Goal: Information Seeking & Learning: Learn about a topic

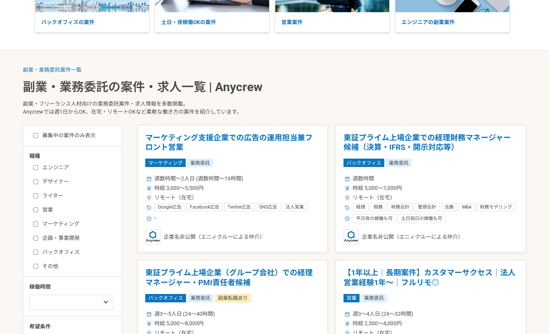
scroll to position [113, 0]
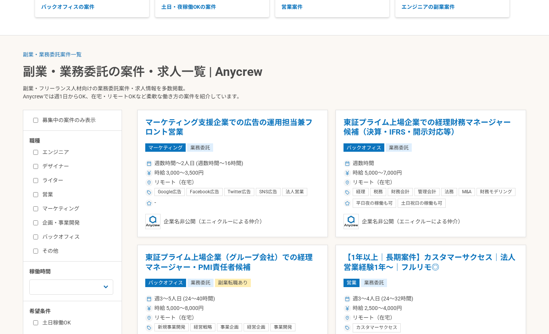
click at [37, 153] on input "エンジニア" at bounding box center [35, 152] width 5 height 5
checkbox input "true"
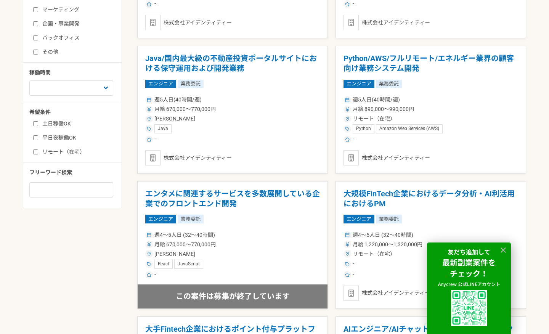
scroll to position [310, 0]
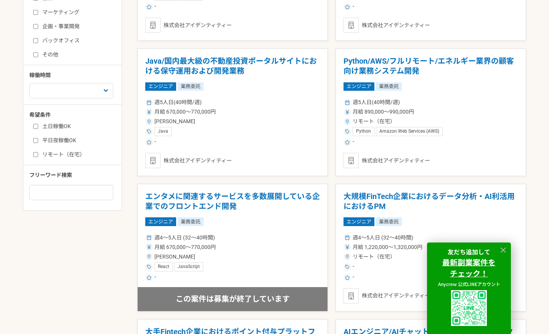
click at [35, 125] on input "土日稼働OK" at bounding box center [35, 126] width 5 height 5
checkbox input "true"
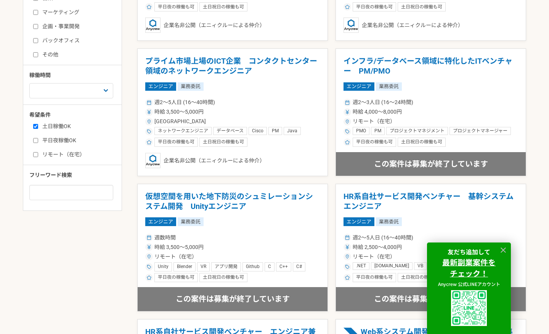
click at [34, 141] on input "平日夜稼働OK" at bounding box center [35, 140] width 5 height 5
checkbox input "true"
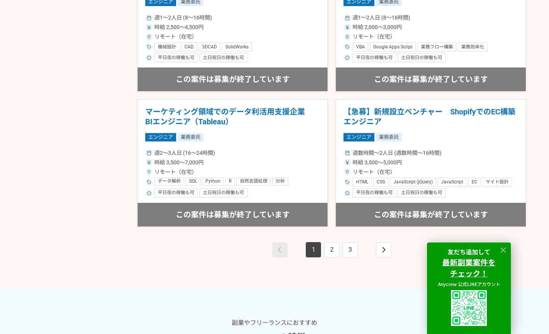
scroll to position [1342, 0]
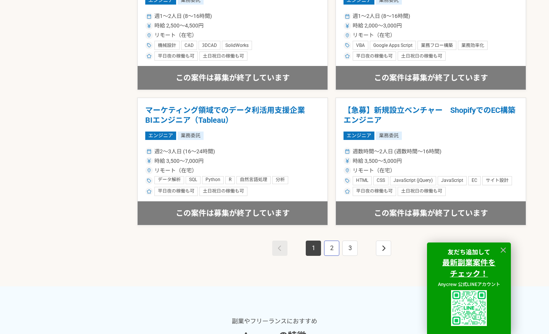
click at [327, 245] on link "2" at bounding box center [331, 248] width 15 height 15
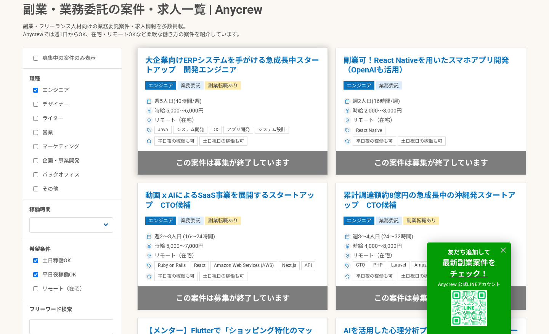
scroll to position [197, 0]
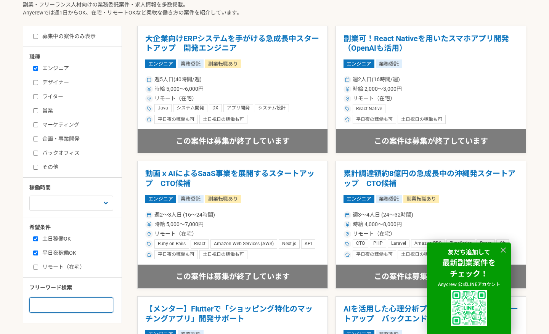
click at [48, 303] on input at bounding box center [71, 304] width 84 height 15
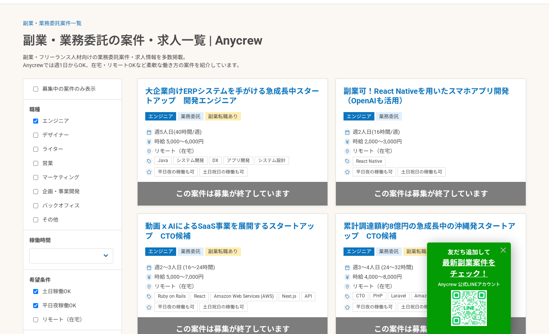
scroll to position [18, 0]
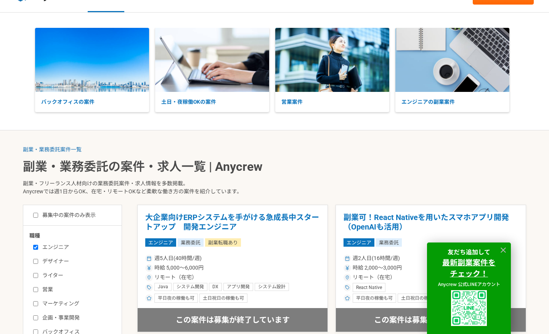
type input "react"
click at [103, 175] on p "副業・フリーランス人材向けの業務委託案件・求人情報を多数掲載。 Anycrewでは週1日からOK、在宅・リモートOKなど柔軟な働き方の案件を紹介しています。" at bounding box center [274, 189] width 503 height 31
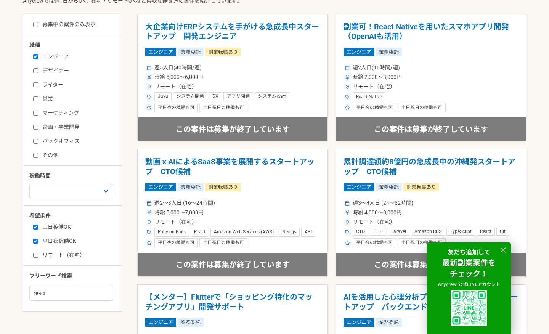
scroll to position [219, 0]
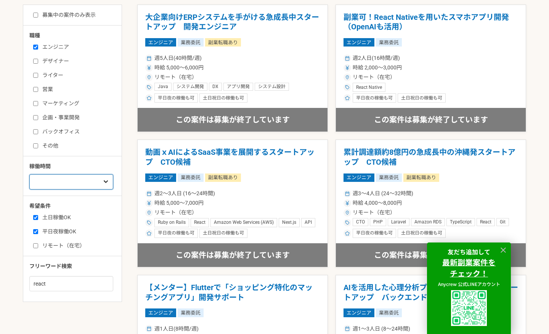
click at [53, 186] on select "週1人日（8時間）以下 週2人日（16時間）以下 週3人日（24時間）以下 週4人日（32時間）以下 週5人日（40時間）以下" at bounding box center [71, 181] width 84 height 15
select select "3"
click at [29, 190] on select "週1人日（8時間）以下 週2人日（16時間）以下 週3人日（24時間）以下 週4人日（32時間）以下 週5人日（40時間）以下" at bounding box center [71, 181] width 84 height 15
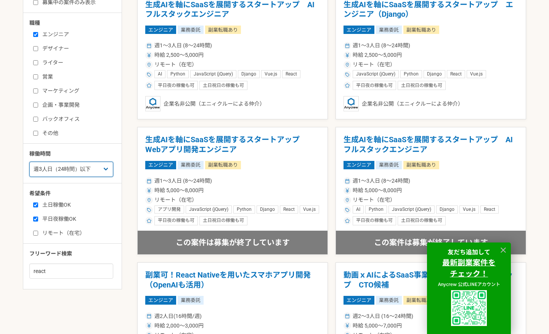
scroll to position [234, 0]
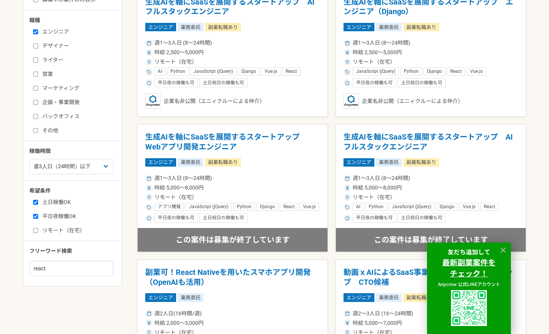
click at [55, 202] on label "土日稼働OK" at bounding box center [77, 202] width 88 height 8
click at [38, 202] on input "土日稼働OK" at bounding box center [35, 202] width 5 height 5
checkbox input "false"
click at [55, 213] on label "平日夜稼働OK" at bounding box center [77, 216] width 88 height 8
click at [38, 214] on input "平日夜稼働OK" at bounding box center [35, 216] width 5 height 5
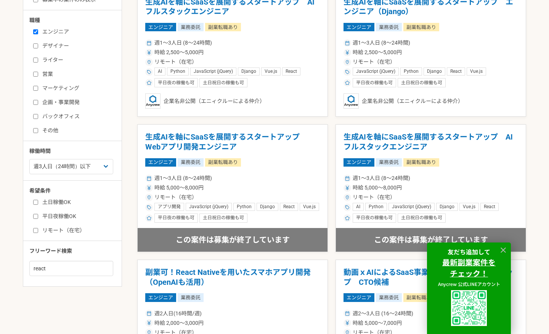
checkbox input "false"
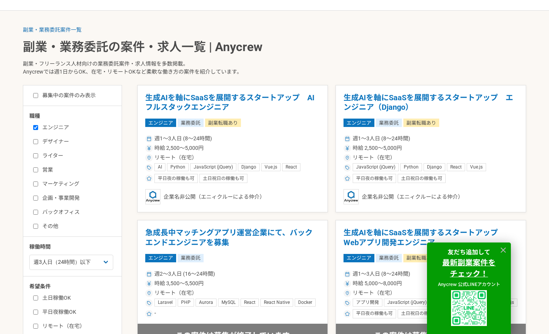
scroll to position [80, 0]
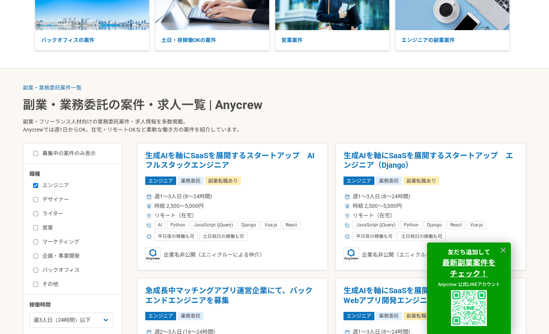
click at [52, 154] on label "募集中の案件のみ表示" at bounding box center [64, 153] width 63 height 8
click at [38, 154] on input "募集中の案件のみ表示" at bounding box center [35, 153] width 5 height 5
checkbox input "true"
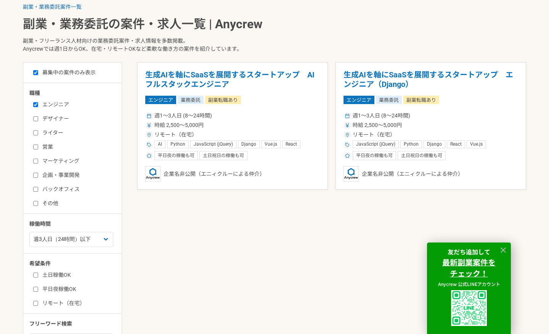
scroll to position [162, 0]
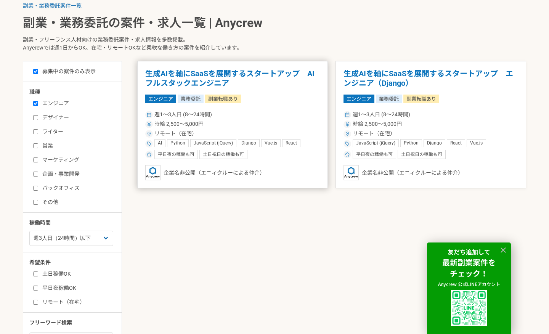
click at [182, 73] on h1 "生成AIを軸にSaaSを展開するスタートアップ　AIフルスタックエンジニア" at bounding box center [232, 78] width 175 height 19
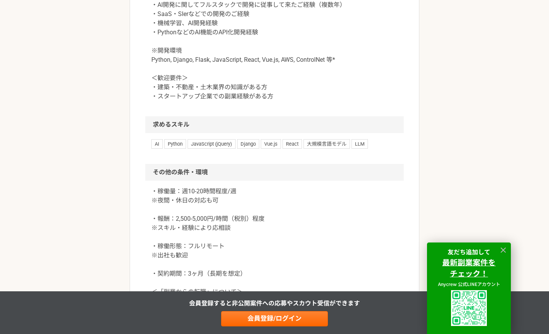
scroll to position [752, 0]
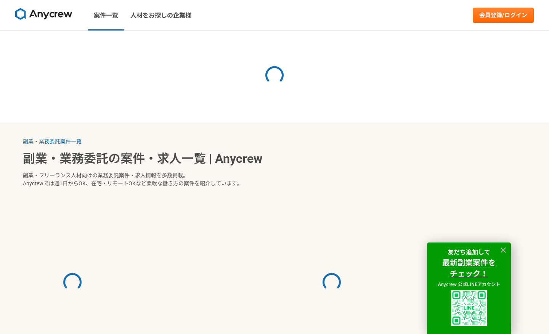
select select "3"
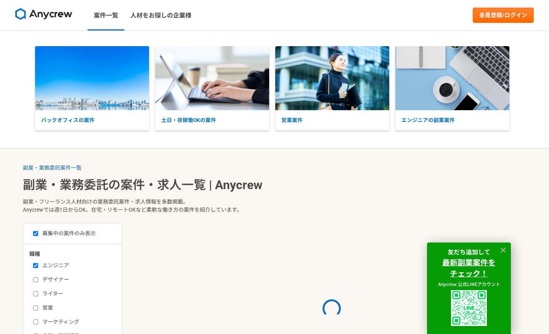
scroll to position [80, 0]
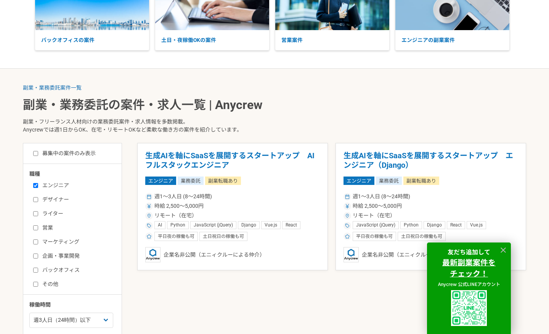
checkbox input "false"
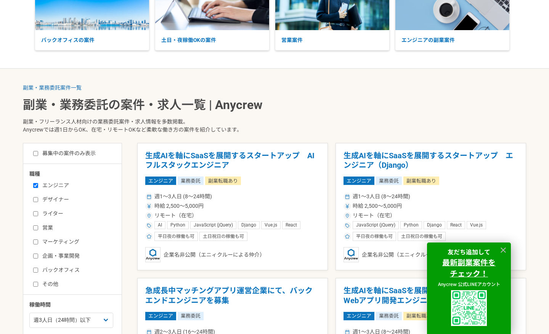
scroll to position [234, 0]
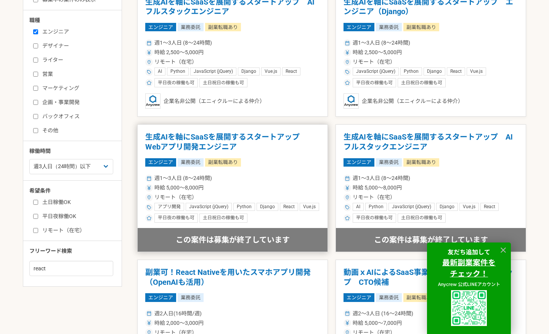
scroll to position [219, 0]
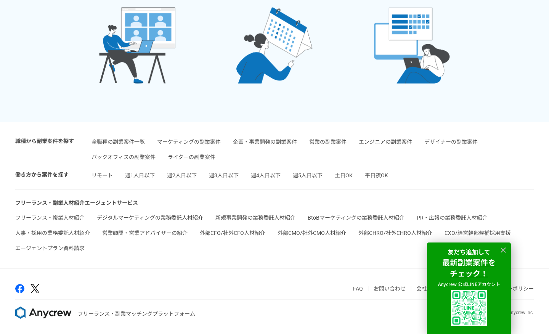
scroll to position [310, 0]
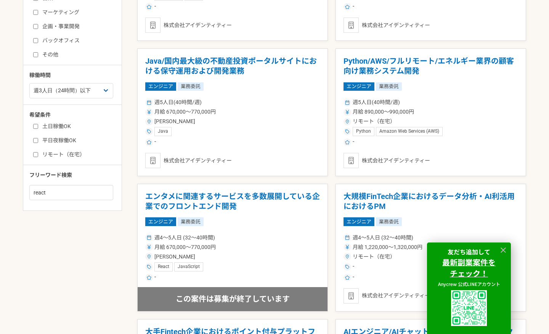
scroll to position [113, 0]
